Goal: Information Seeking & Learning: Understand process/instructions

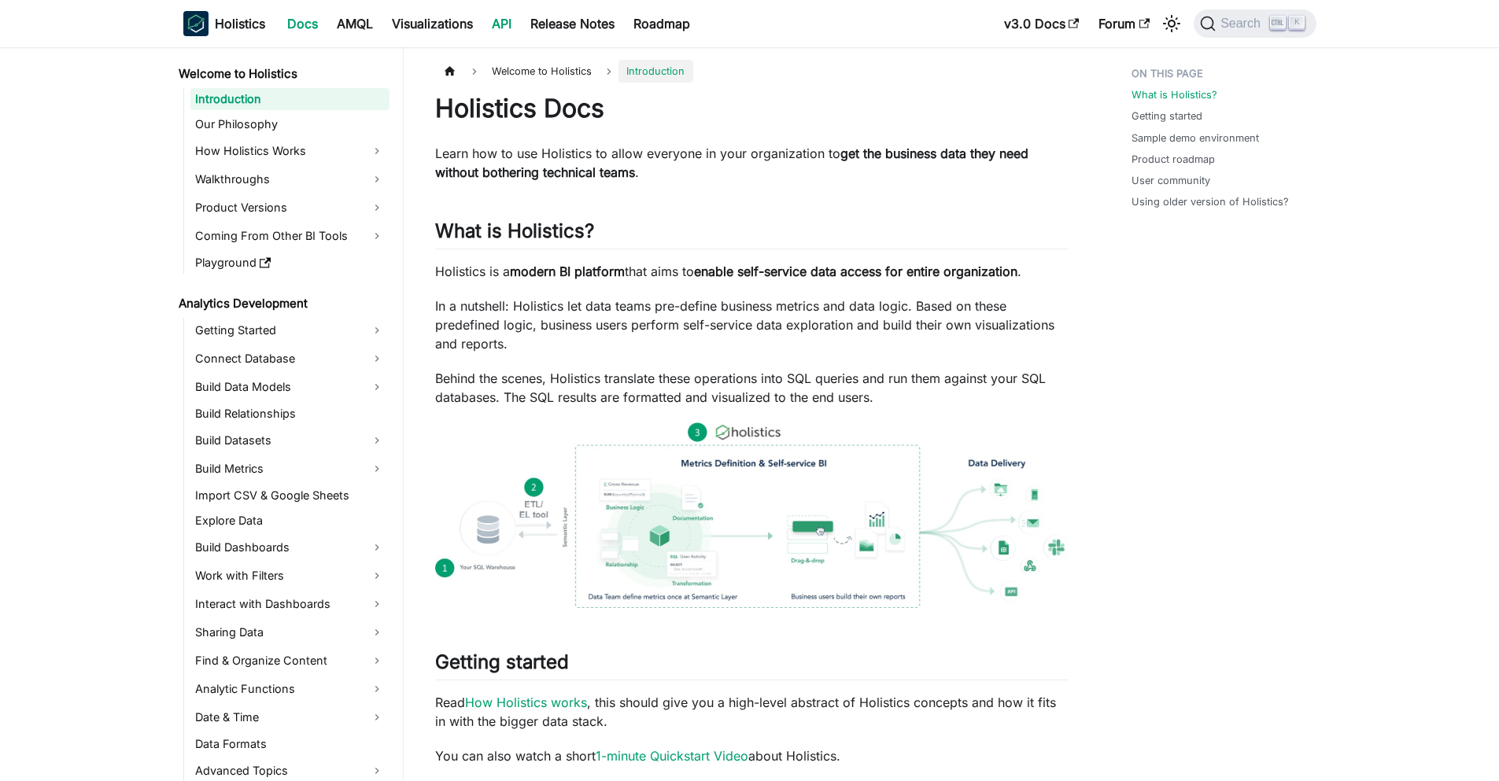
click at [503, 16] on link "API" at bounding box center [501, 23] width 39 height 25
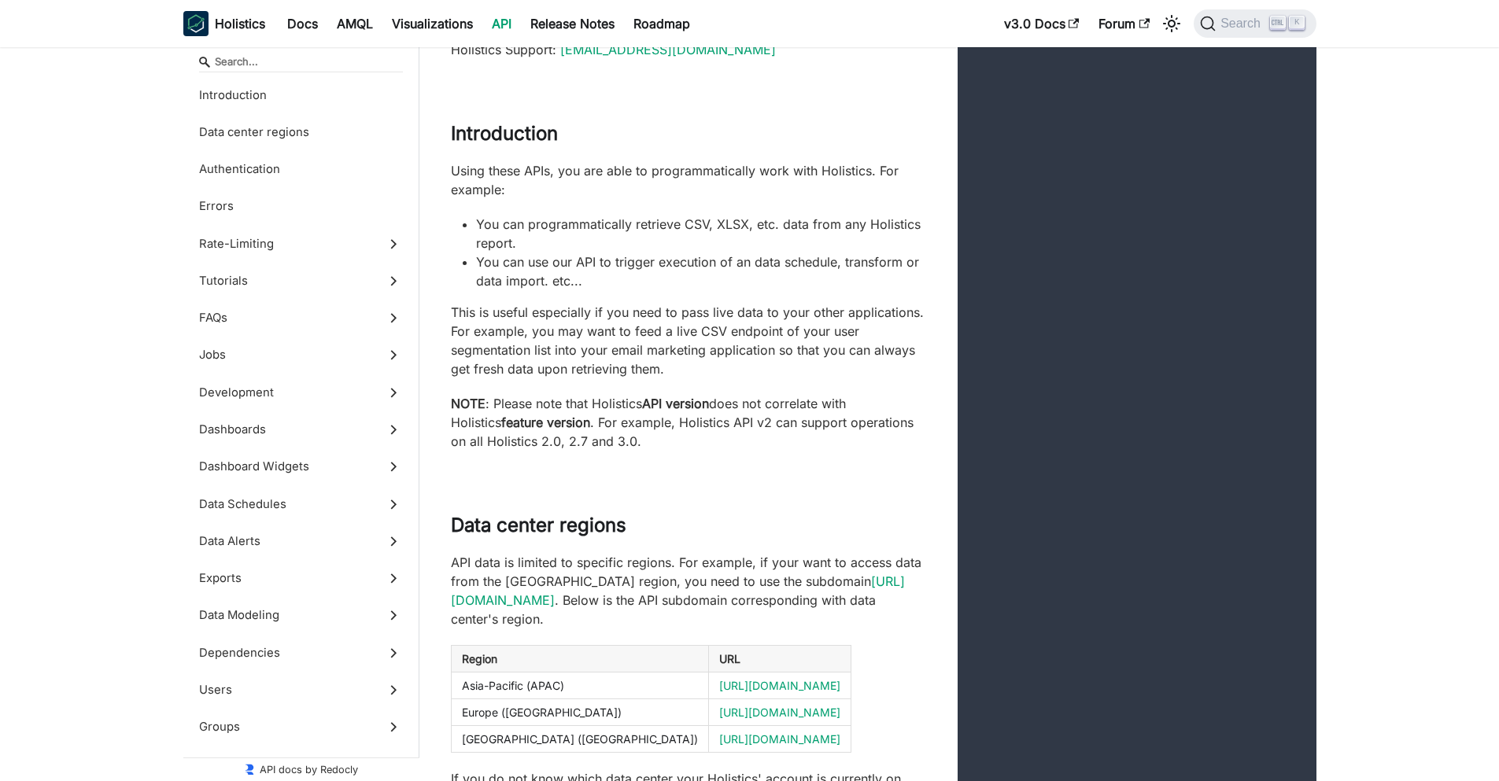
scroll to position [151, 0]
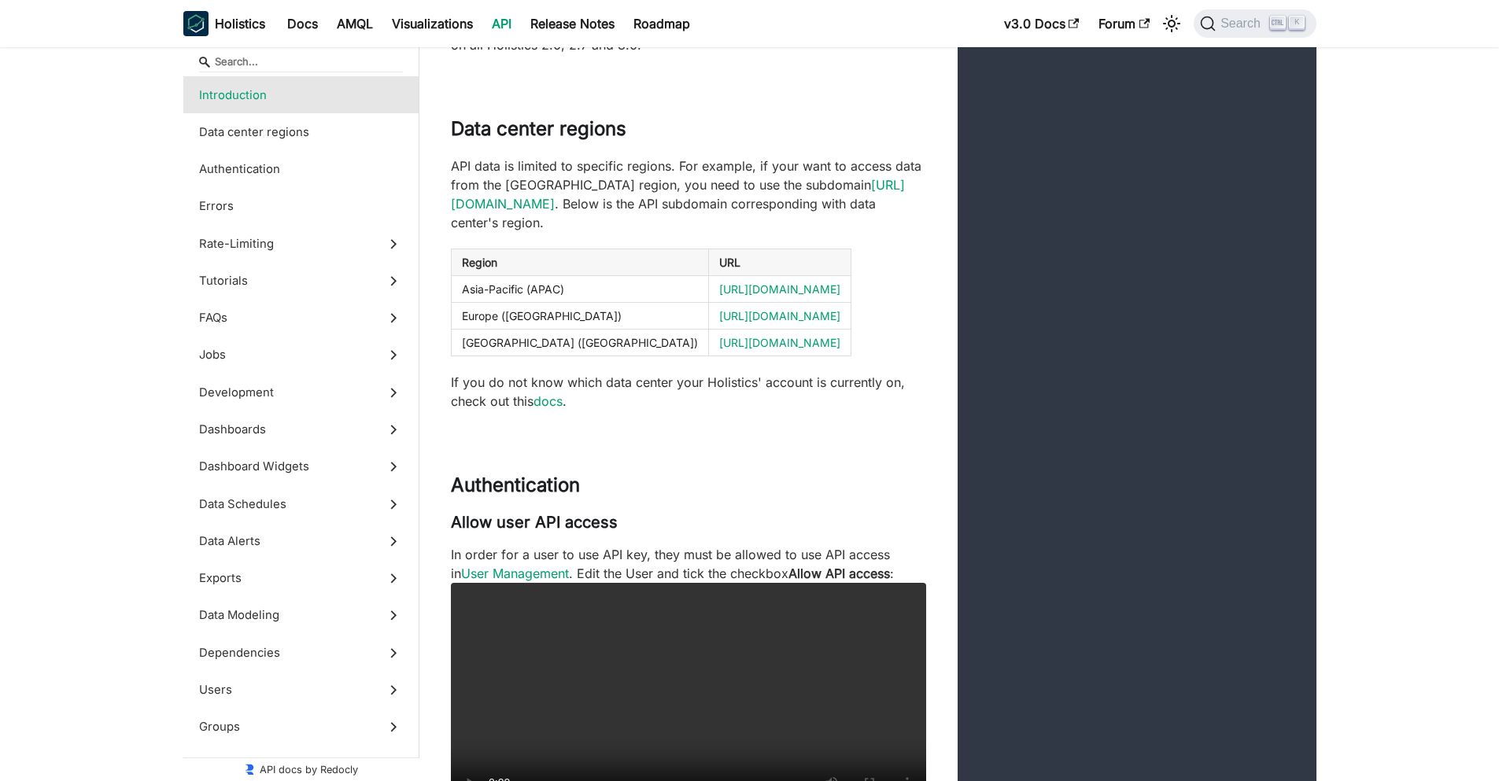
scroll to position [522, 0]
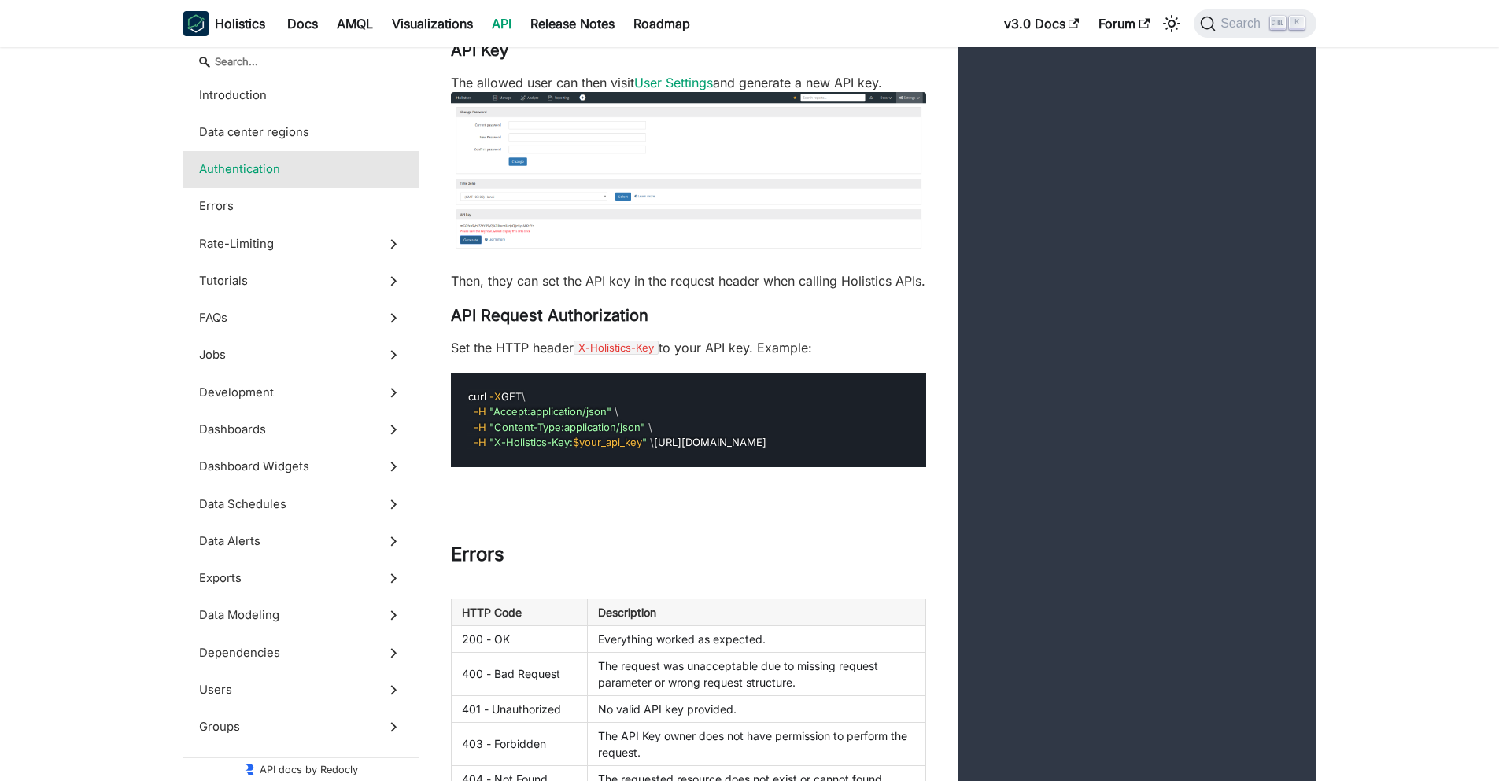
scroll to position [1309, 0]
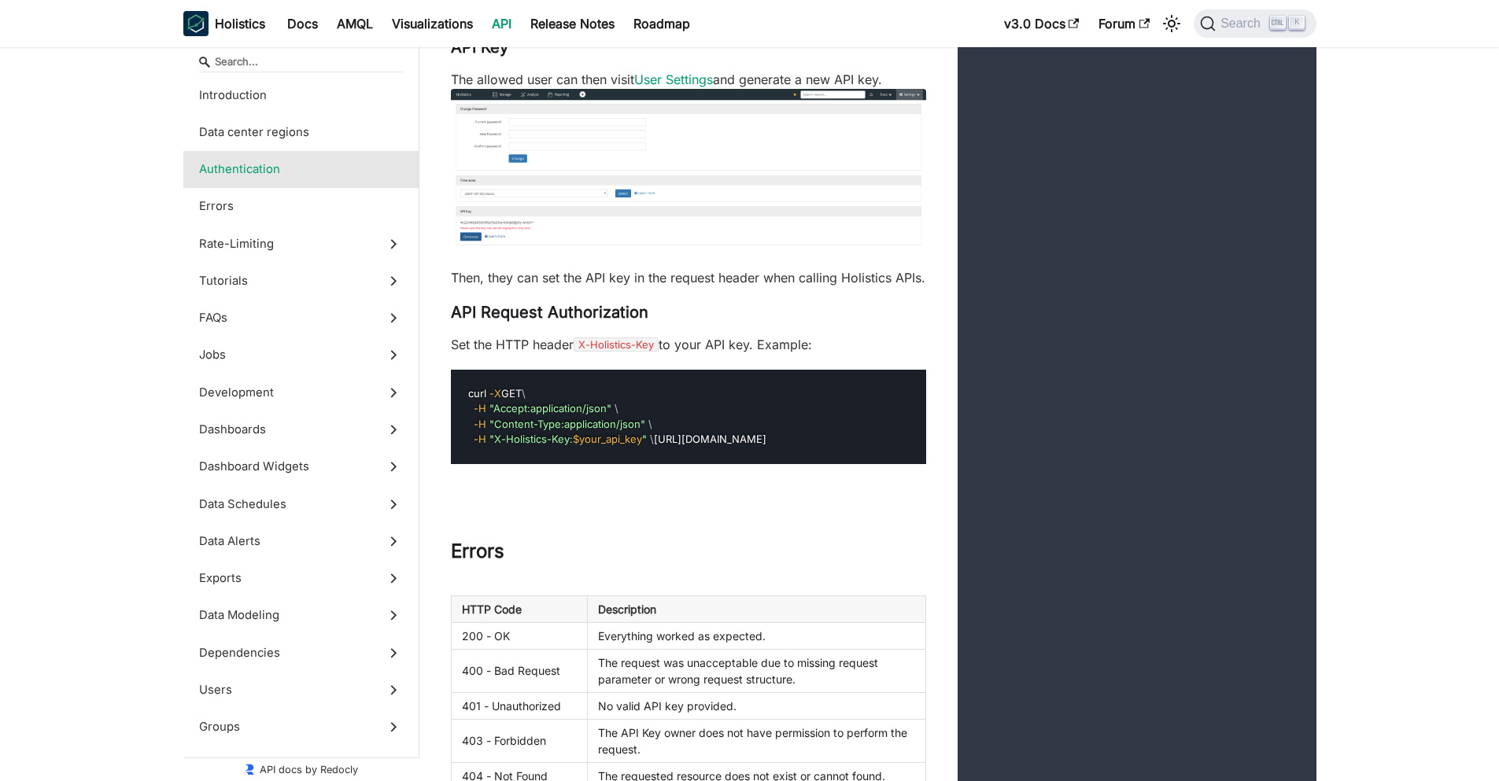
click at [601, 447] on code "curl -X GET \ -H "Accept:application/json" \ -H "Content-Type:application/json"…" at bounding box center [617, 416] width 300 height 61
drag, startPoint x: 601, startPoint y: 487, endPoint x: 592, endPoint y: 423, distance: 65.2
click at [592, 423] on pre "curl -X GET \ -H "Accept:application/json" \ -H "Content-Type:application/json"…" at bounding box center [688, 417] width 475 height 94
copy securitydefinition "curl -X GET \ -H "Accept:application/json" \ -H "Content-Type:application/json"…"
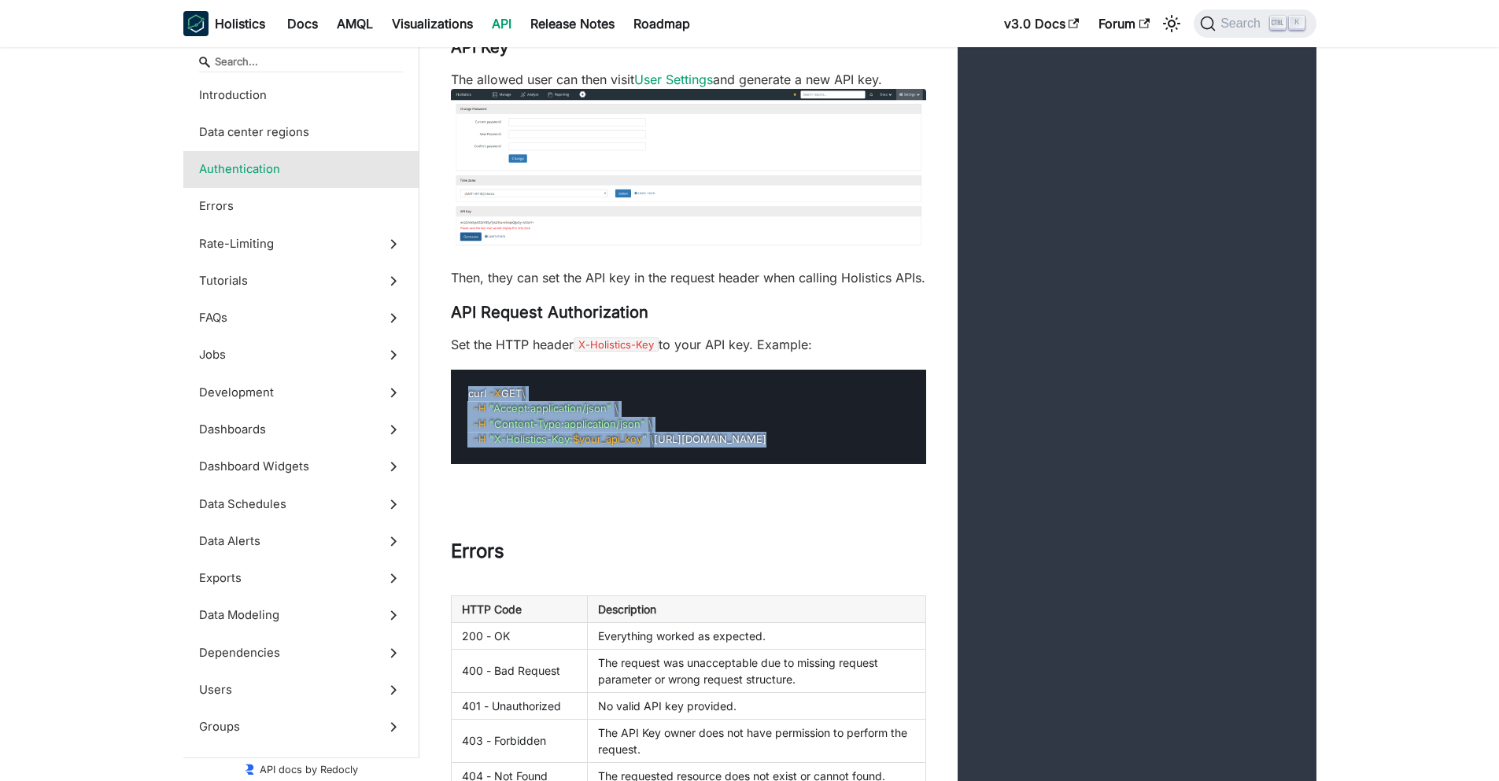
click at [681, 464] on pre "curl -X GET \ -H "Accept:application/json" \ -H "Content-Type:application/json"…" at bounding box center [688, 417] width 475 height 94
